Goal: Information Seeking & Learning: Learn about a topic

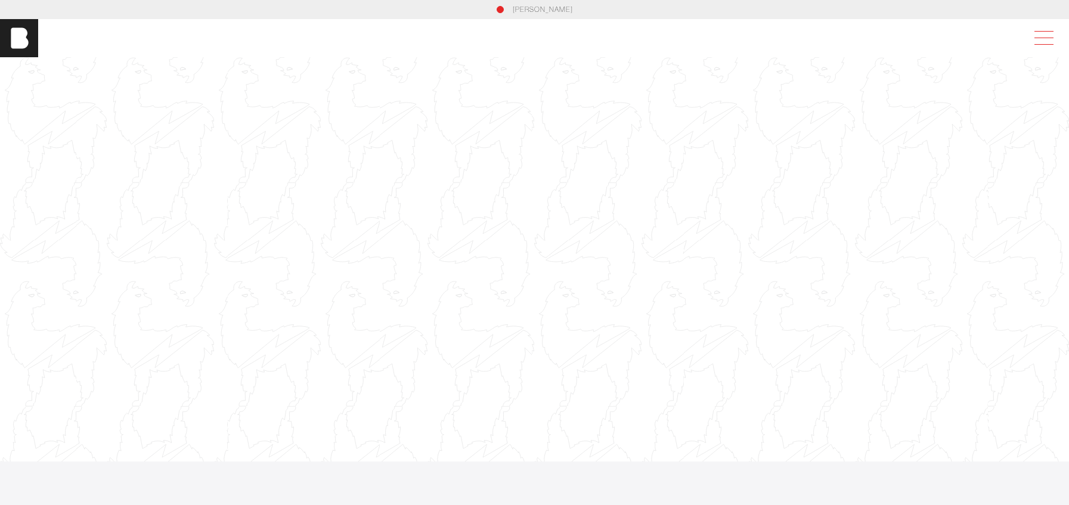
click at [1044, 41] on span at bounding box center [1040, 37] width 27 height 21
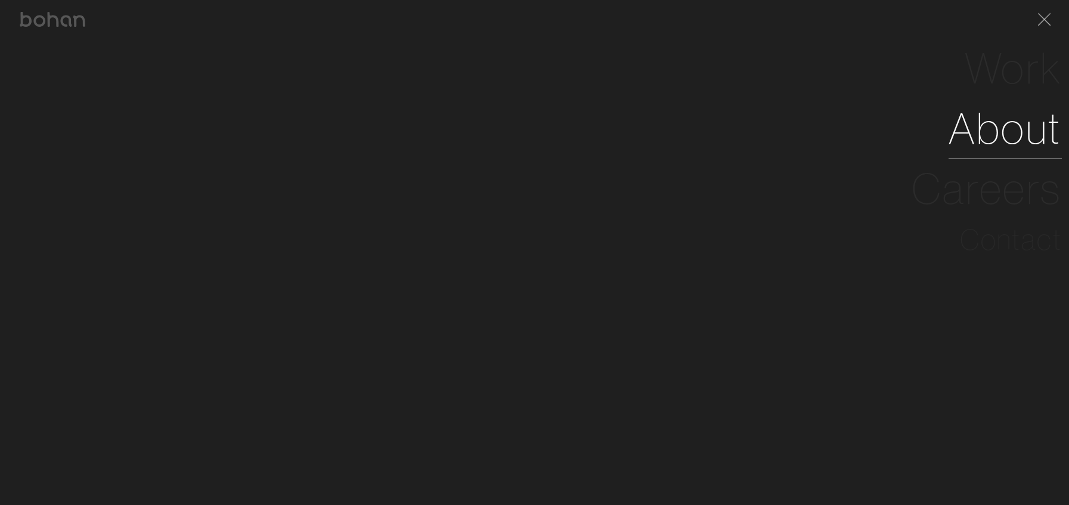
click at [1022, 131] on link "About" at bounding box center [1004, 128] width 113 height 60
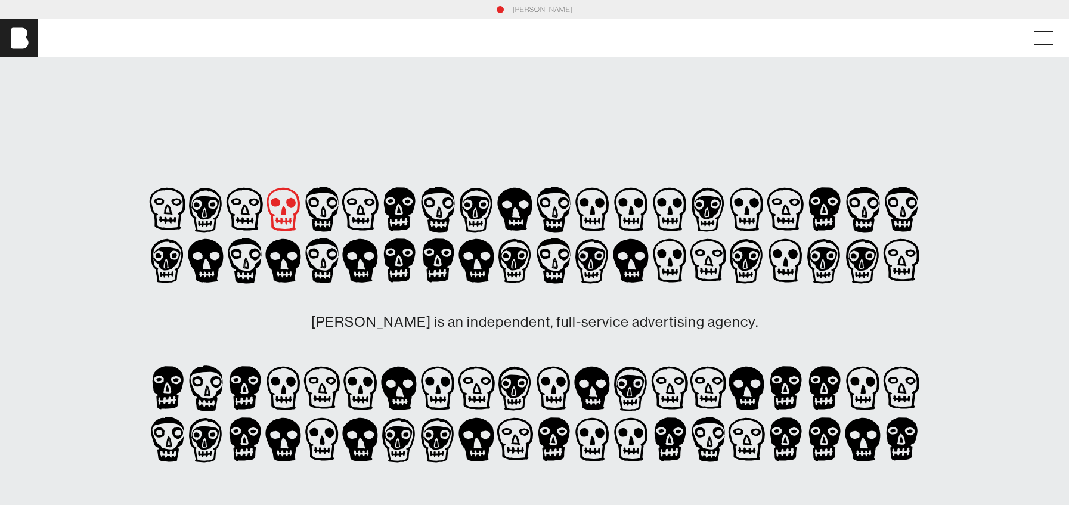
click at [284, 210] on icon at bounding box center [283, 211] width 5 height 10
click at [160, 205] on icon at bounding box center [167, 209] width 39 height 51
click at [204, 210] on icon at bounding box center [206, 209] width 39 height 51
click at [187, 212] on icon at bounding box center [167, 209] width 39 height 51
click at [282, 212] on icon at bounding box center [283, 211] width 5 height 10
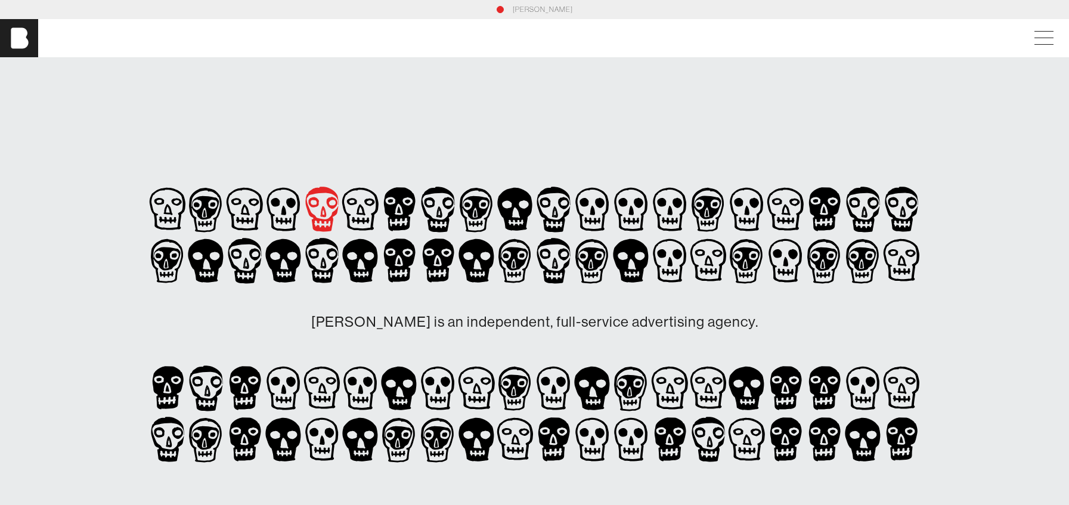
click at [319, 215] on icon at bounding box center [322, 209] width 39 height 51
click at [187, 215] on icon at bounding box center [167, 209] width 39 height 51
click at [408, 216] on icon at bounding box center [399, 209] width 39 height 51
drag, startPoint x: 430, startPoint y: 215, endPoint x: 504, endPoint y: 213, distance: 73.9
click at [342, 215] on icon at bounding box center [322, 209] width 39 height 51
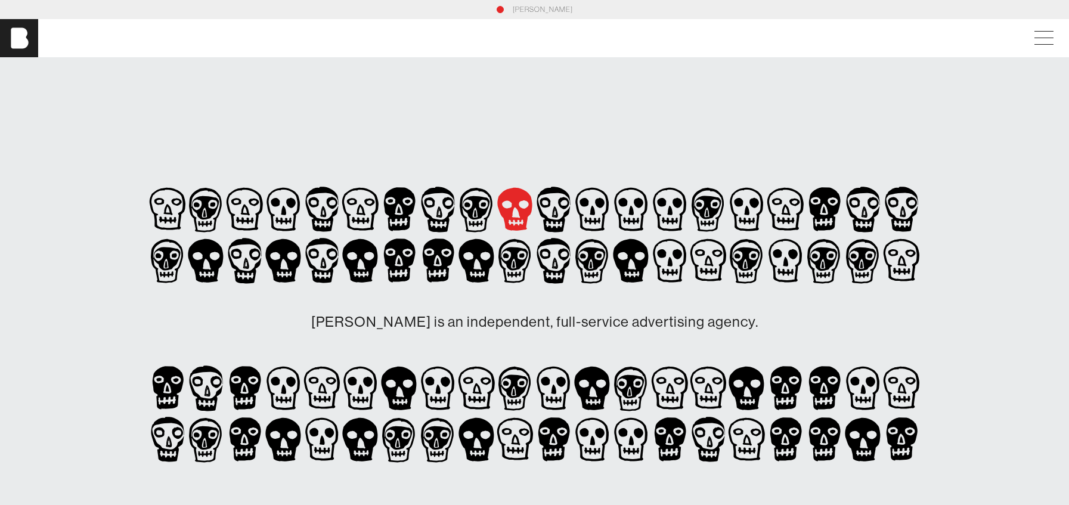
click at [502, 214] on icon at bounding box center [514, 210] width 35 height 44
click at [222, 213] on icon at bounding box center [205, 210] width 33 height 44
click at [518, 213] on icon at bounding box center [515, 209] width 39 height 51
click at [342, 210] on icon at bounding box center [322, 209] width 39 height 51
drag, startPoint x: 591, startPoint y: 212, endPoint x: 628, endPoint y: 210, distance: 37.0
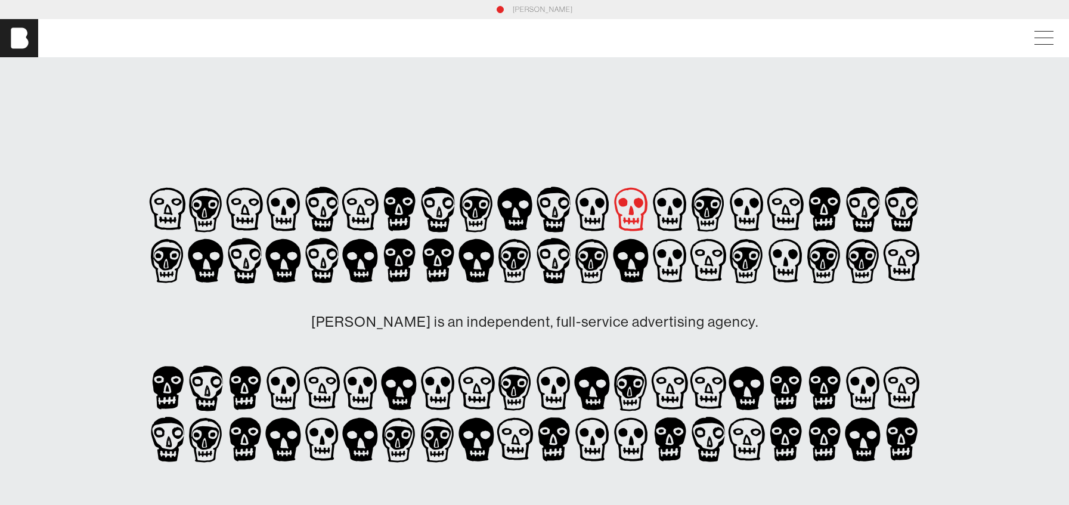
click at [286, 212] on icon at bounding box center [283, 211] width 5 height 10
drag, startPoint x: 629, startPoint y: 210, endPoint x: 651, endPoint y: 210, distance: 22.1
click at [286, 210] on icon at bounding box center [283, 211] width 5 height 10
drag, startPoint x: 669, startPoint y: 209, endPoint x: 708, endPoint y: 208, distance: 39.4
click at [286, 209] on icon at bounding box center [283, 211] width 5 height 10
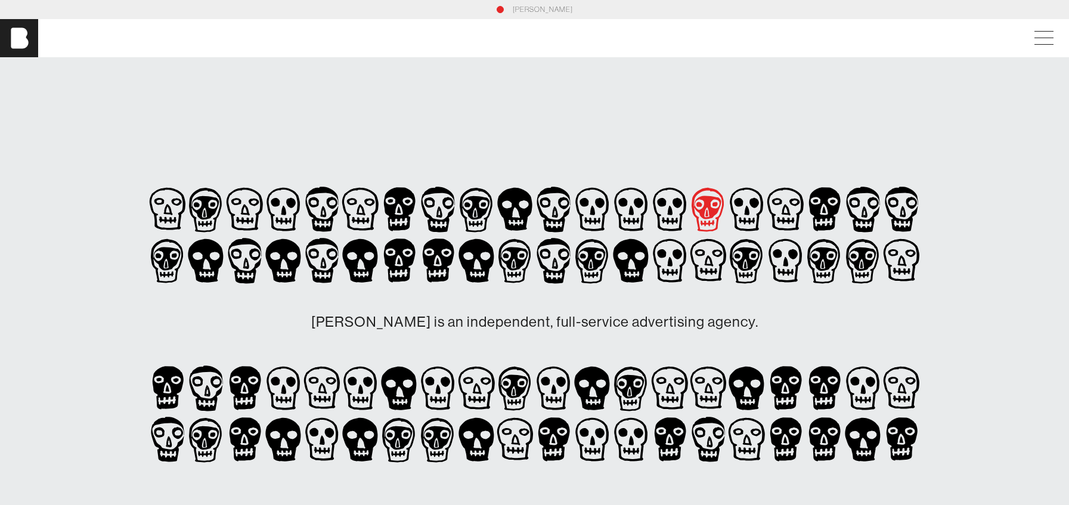
click at [225, 207] on icon at bounding box center [206, 209] width 39 height 51
drag, startPoint x: 734, startPoint y: 209, endPoint x: 790, endPoint y: 206, distance: 55.5
click at [303, 209] on icon at bounding box center [283, 209] width 39 height 51
drag, startPoint x: 794, startPoint y: 206, endPoint x: 819, endPoint y: 203, distance: 25.2
click at [187, 206] on icon at bounding box center [167, 209] width 39 height 51
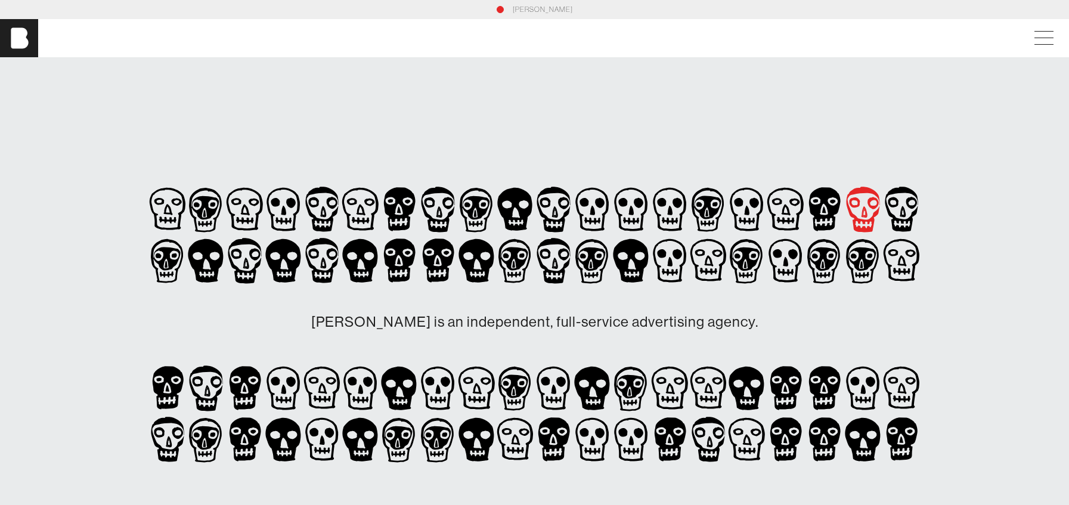
drag, startPoint x: 827, startPoint y: 201, endPoint x: 852, endPoint y: 201, distance: 24.4
click at [415, 201] on g at bounding box center [400, 210] width 32 height 44
click at [342, 203] on icon at bounding box center [322, 209] width 39 height 51
drag, startPoint x: 884, startPoint y: 203, endPoint x: 856, endPoint y: 206, distance: 27.6
click at [342, 203] on icon at bounding box center [322, 209] width 39 height 51
